Goal: Transaction & Acquisition: Purchase product/service

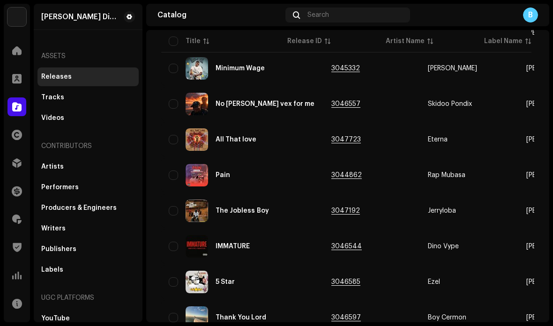
scroll to position [667, 0]
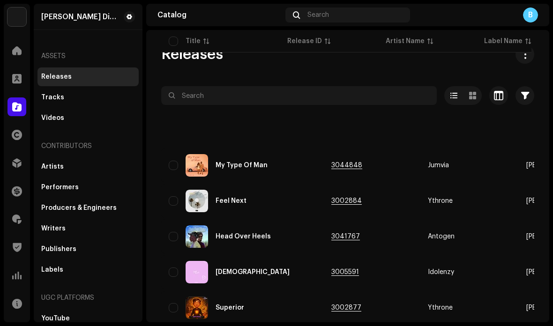
scroll to position [667, 0]
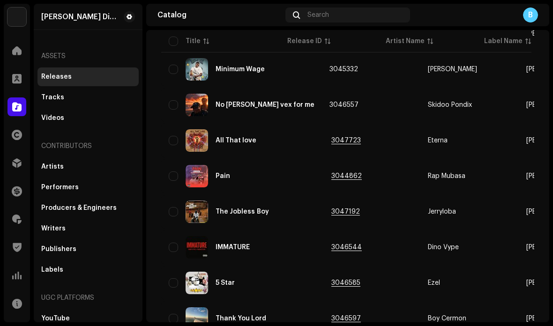
click at [346, 75] on td "3045332" at bounding box center [371, 70] width 99 height 34
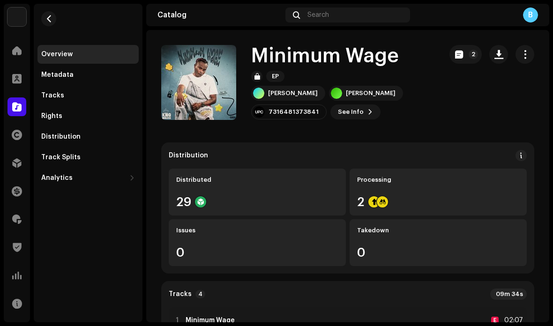
click at [398, 196] on div "Processing 2" at bounding box center [438, 192] width 177 height 47
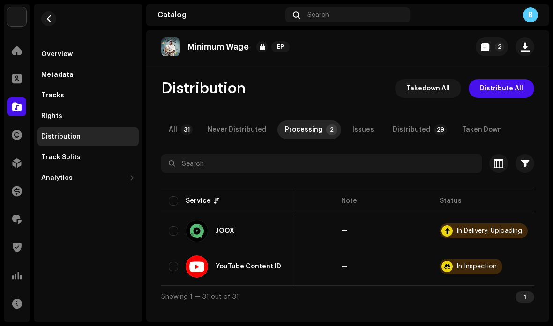
scroll to position [0, 159]
click at [472, 230] on div "In Delivery: Uploading" at bounding box center [490, 231] width 66 height 7
click at [183, 132] on p-badge "31" at bounding box center [187, 129] width 12 height 11
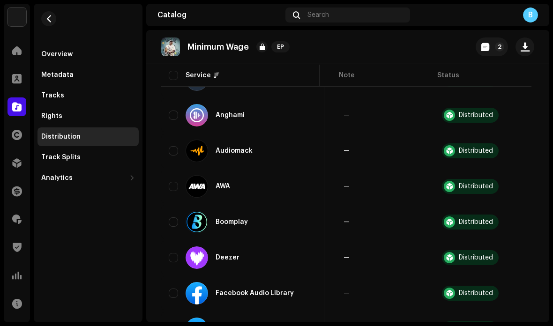
scroll to position [154, 0]
click at [459, 149] on div "Distributed" at bounding box center [476, 151] width 34 height 7
click at [521, 151] on span "button" at bounding box center [519, 151] width 7 height 8
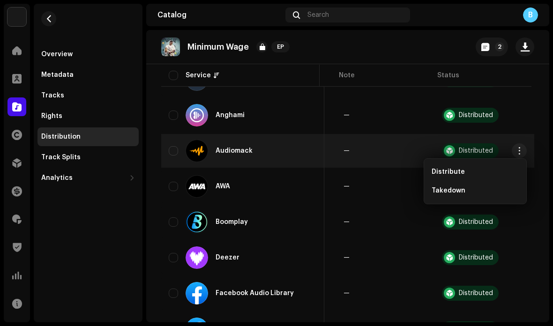
click at [479, 170] on div "Distribute" at bounding box center [475, 172] width 87 height 8
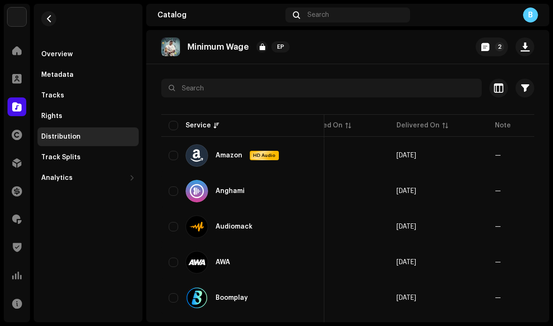
scroll to position [0, 39]
click at [517, 226] on span "button" at bounding box center [519, 227] width 7 height 8
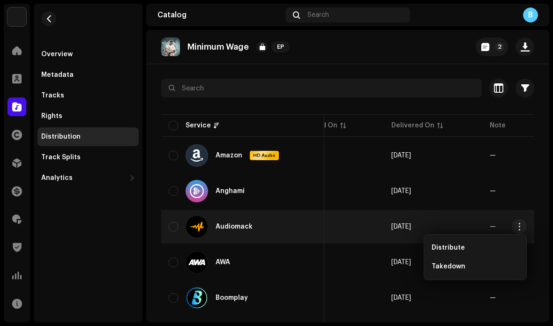
click at [475, 244] on div "Distribute" at bounding box center [475, 248] width 95 height 19
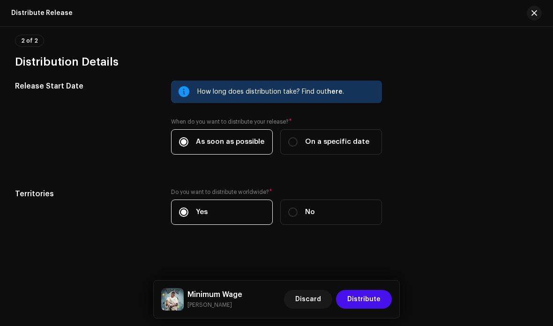
scroll to position [218, 0]
click at [369, 297] on span "Distribute" at bounding box center [364, 299] width 33 height 19
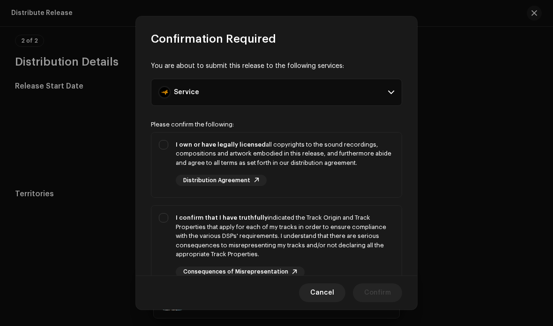
click at [367, 159] on div "I own or have legally licensed all copyrights to the sound recordings, composit…" at bounding box center [285, 154] width 219 height 28
checkbox input "true"
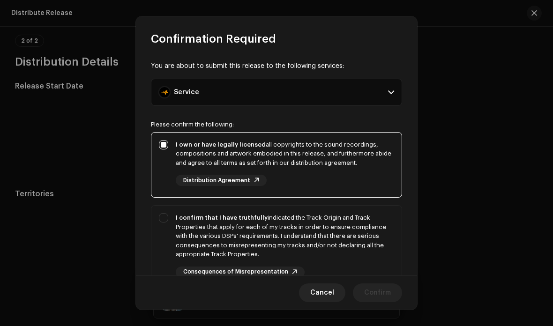
click at [356, 240] on div "I confirm that I have truthfully indicated the Track Origin and Track Propertie…" at bounding box center [285, 236] width 219 height 46
checkbox input "true"
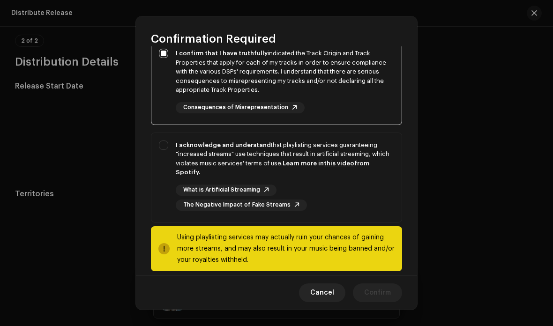
scroll to position [164, 0]
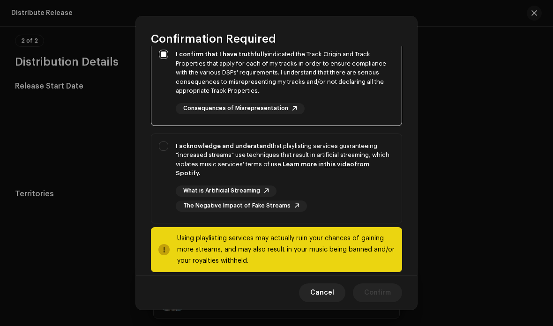
click at [352, 186] on div "What is Artificial Streaming The Negative Impact of Fake Streams" at bounding box center [285, 199] width 219 height 26
checkbox input "true"
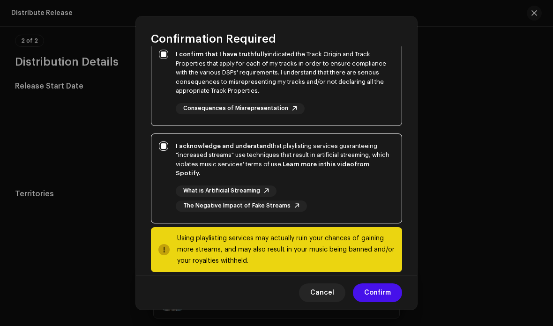
click at [378, 293] on span "Confirm" at bounding box center [377, 293] width 27 height 19
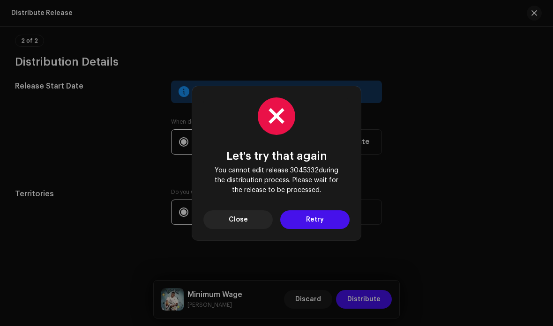
click at [243, 219] on span "Close" at bounding box center [238, 220] width 19 height 19
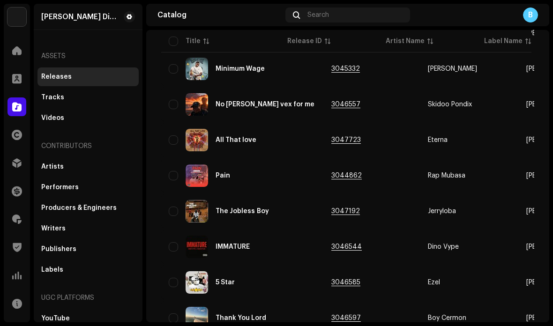
scroll to position [667, 0]
